Goal: Task Accomplishment & Management: Complete application form

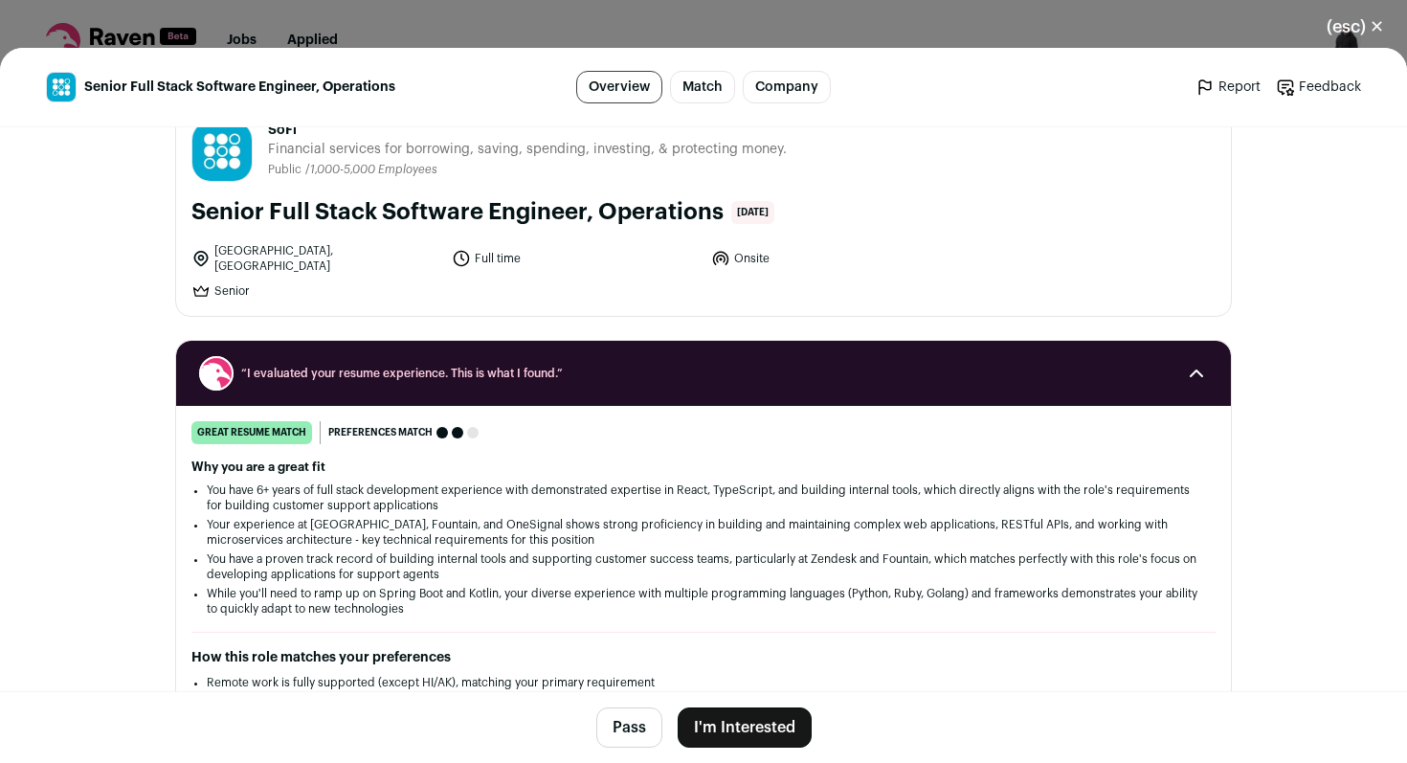
scroll to position [47, 0]
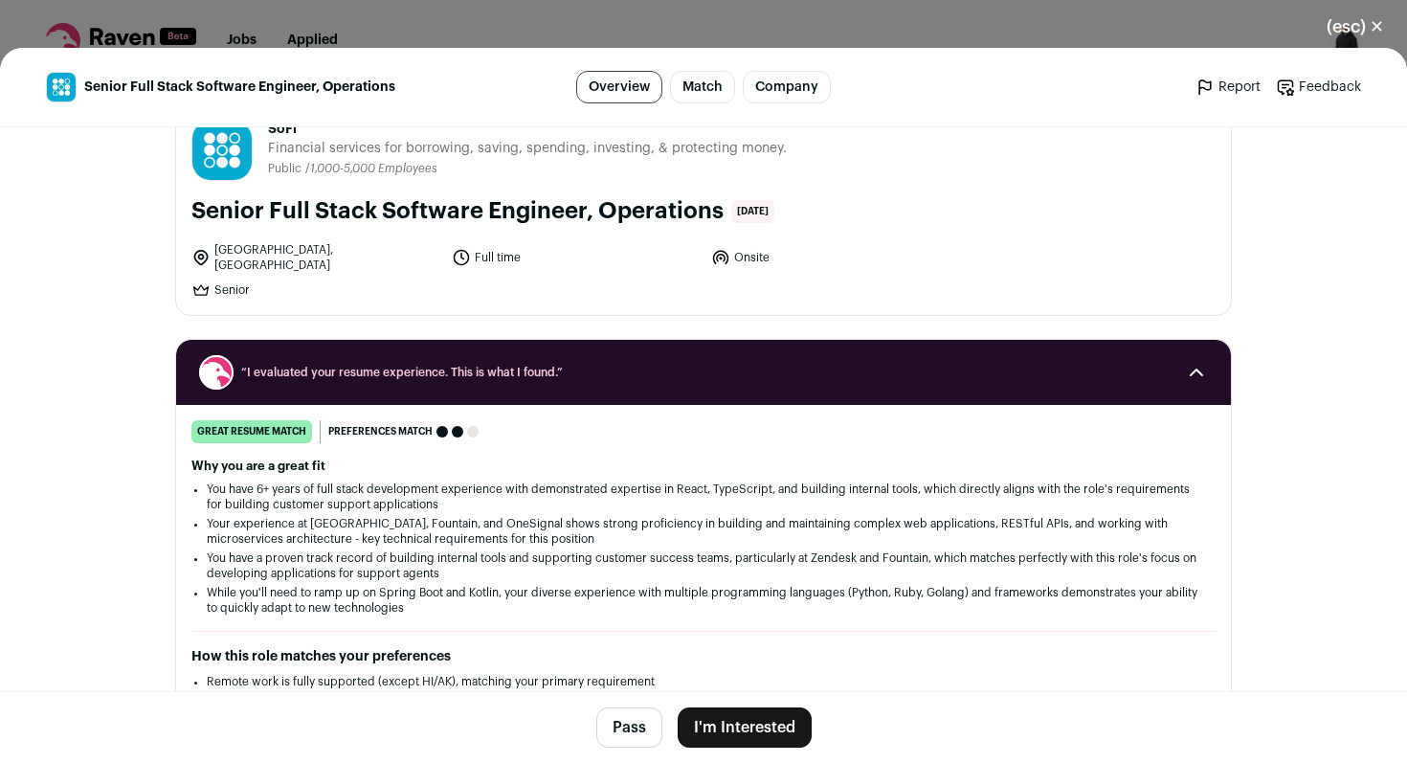
click at [771, 725] on button "I'm Interested" at bounding box center [744, 727] width 134 height 40
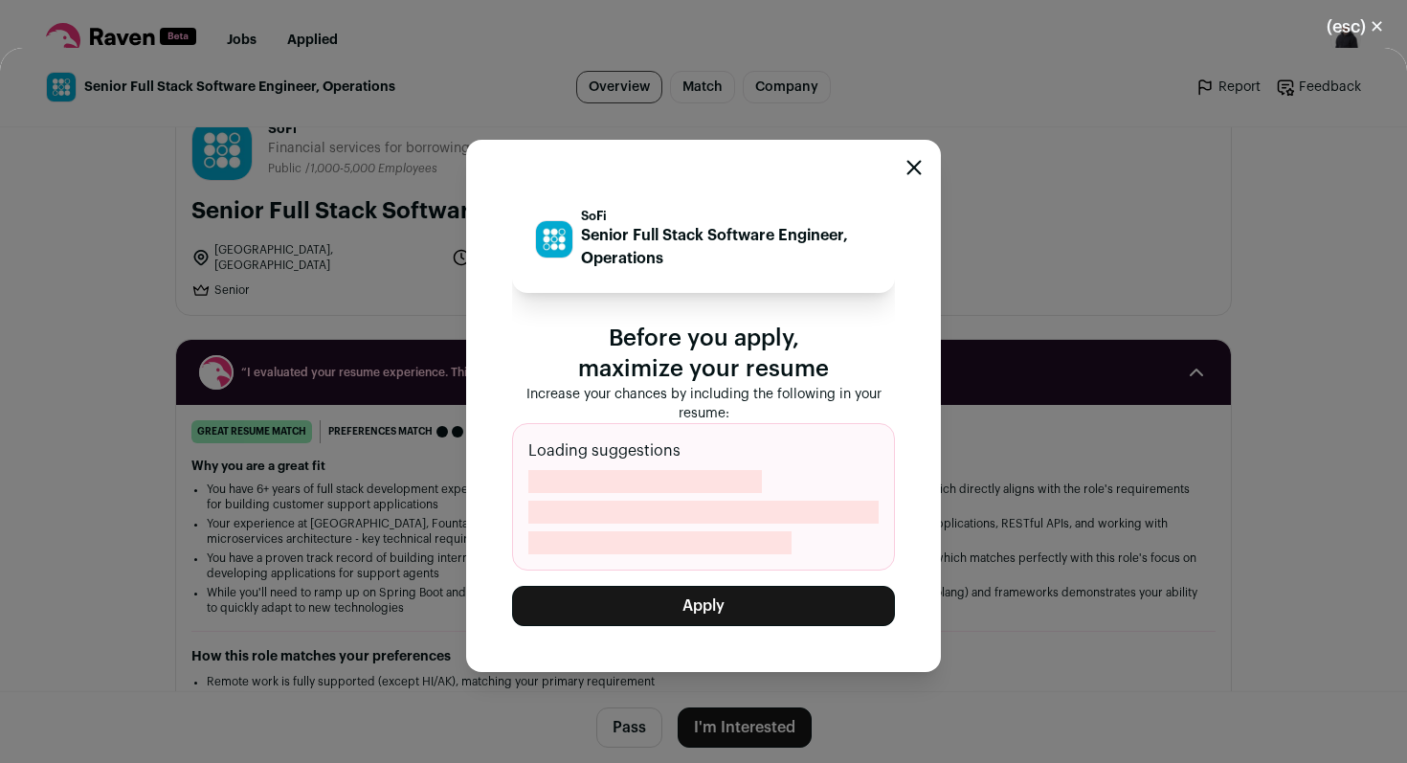
click at [684, 613] on button "Apply" at bounding box center [703, 606] width 383 height 40
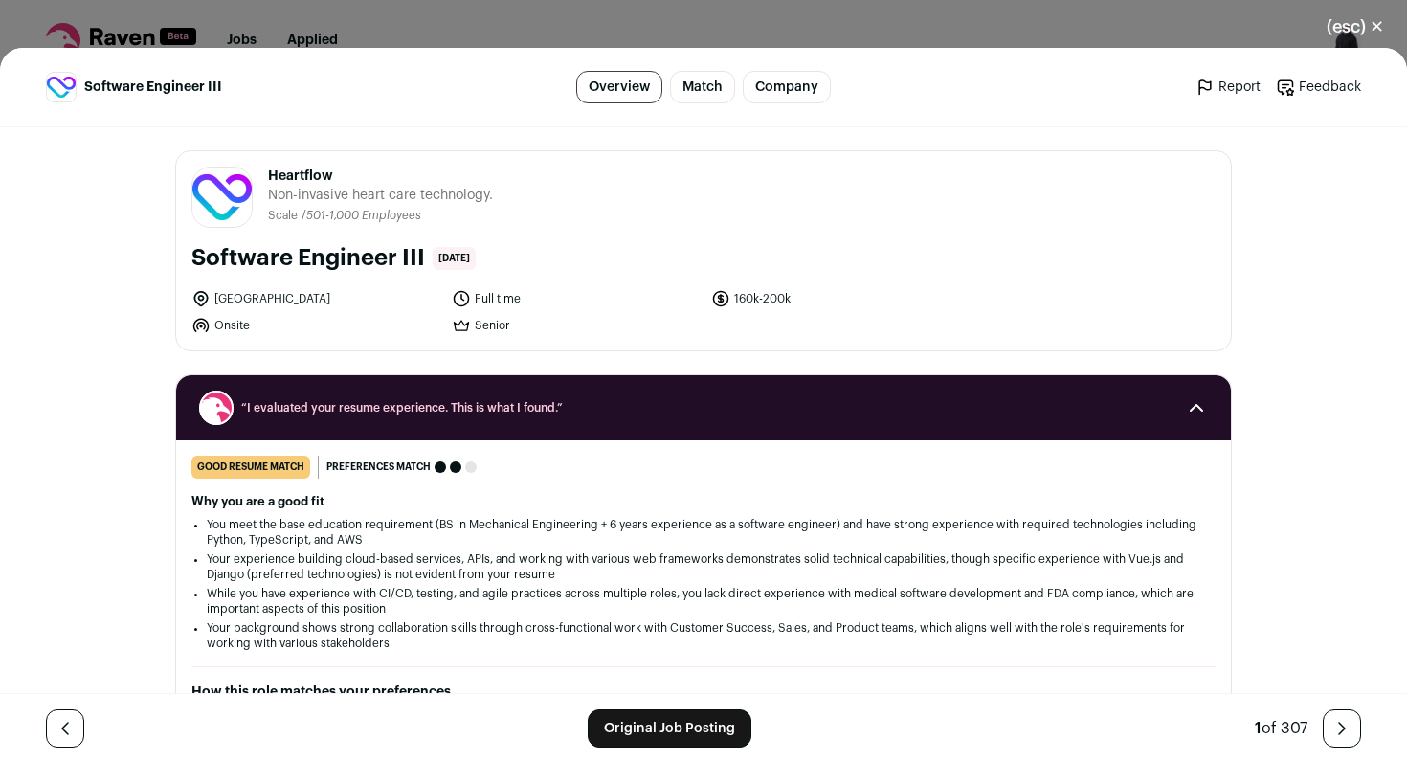
click at [55, 322] on div "Software Engineer III Overview Match Company Report Feedback Report Feedback He…" at bounding box center [703, 405] width 1407 height 715
